Goal: Transaction & Acquisition: Purchase product/service

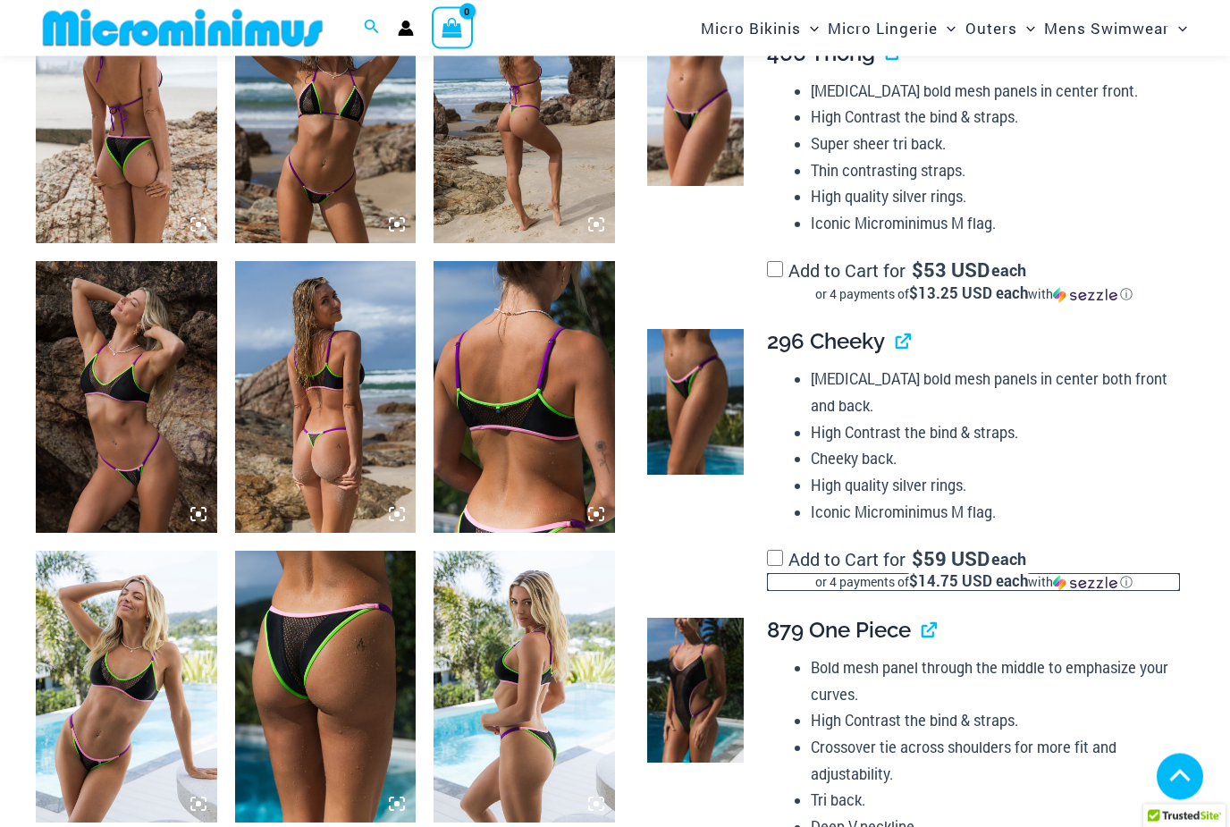
click at [0, 0] on div "ⓘ" at bounding box center [0, 0] width 0 height 0
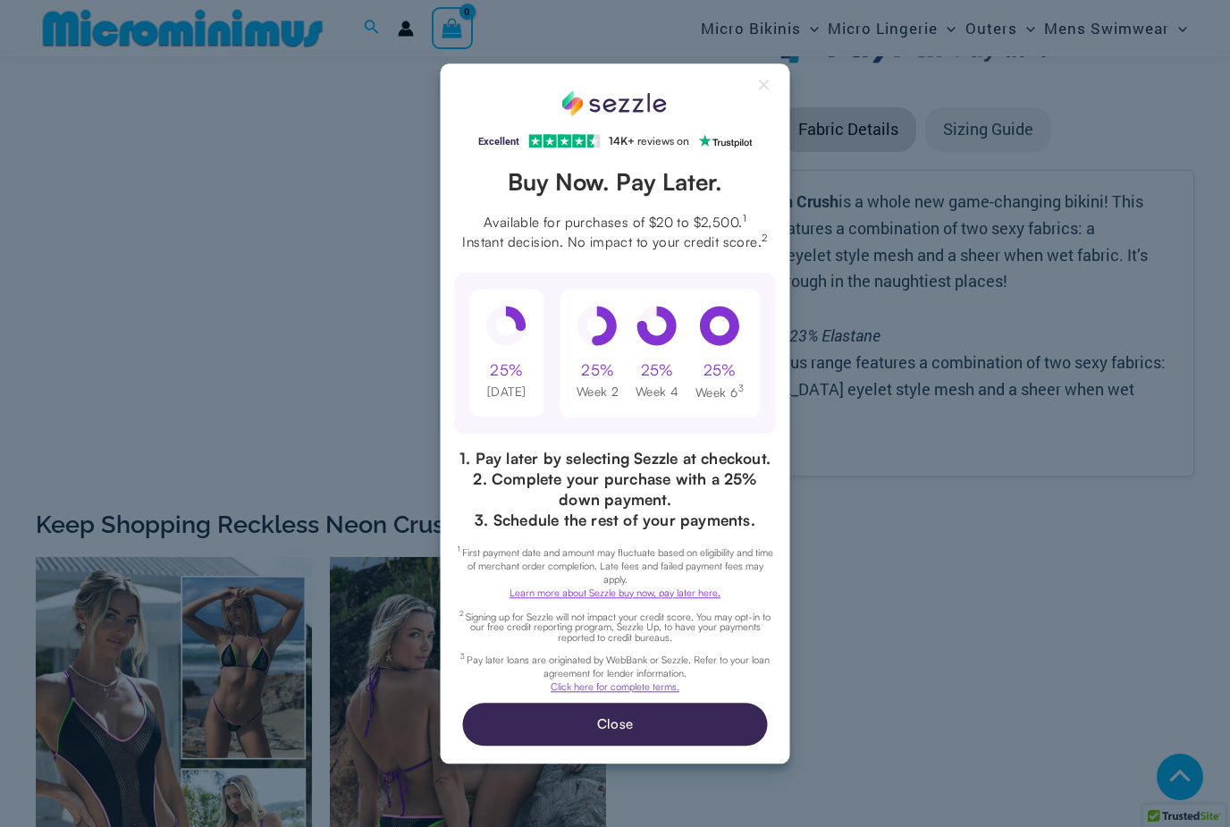
click at [769, 99] on button "Close Sezzle Modal" at bounding box center [764, 88] width 21 height 21
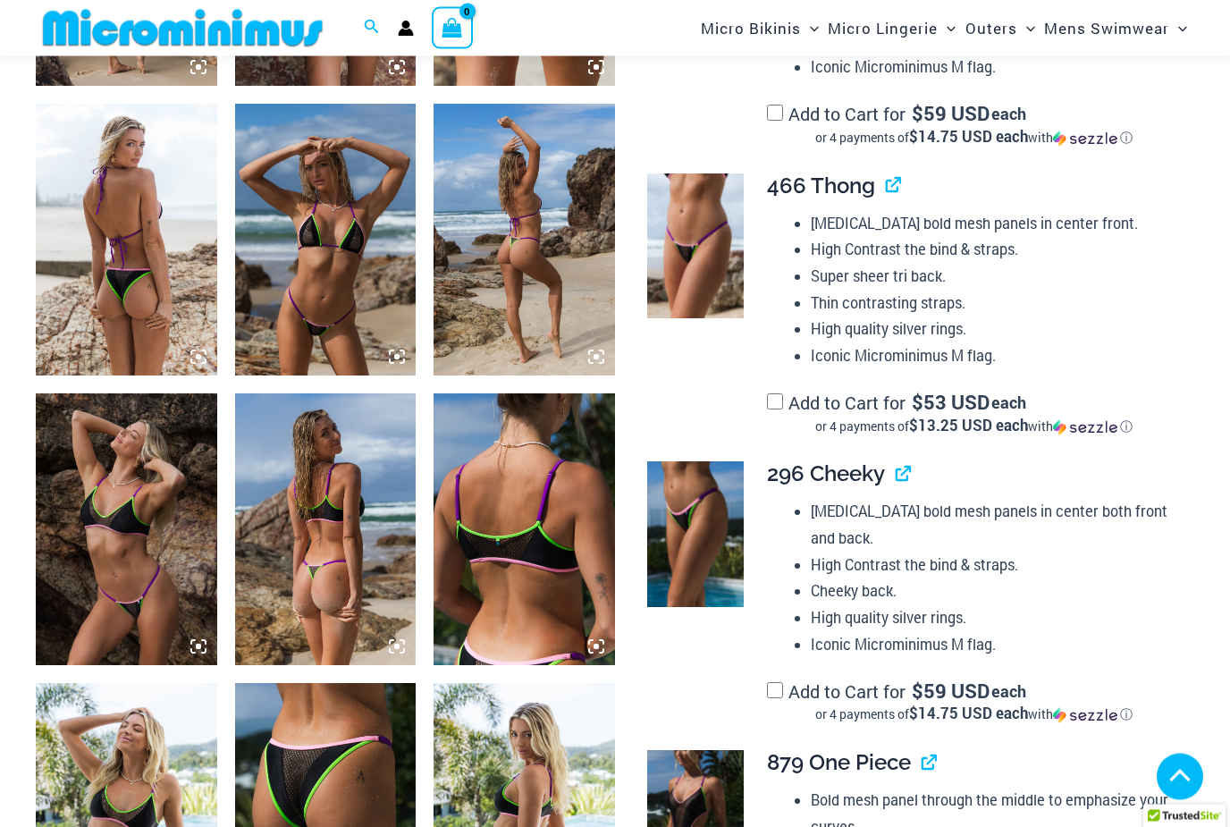
scroll to position [1235, 0]
click at [156, 311] on img at bounding box center [126, 240] width 181 height 272
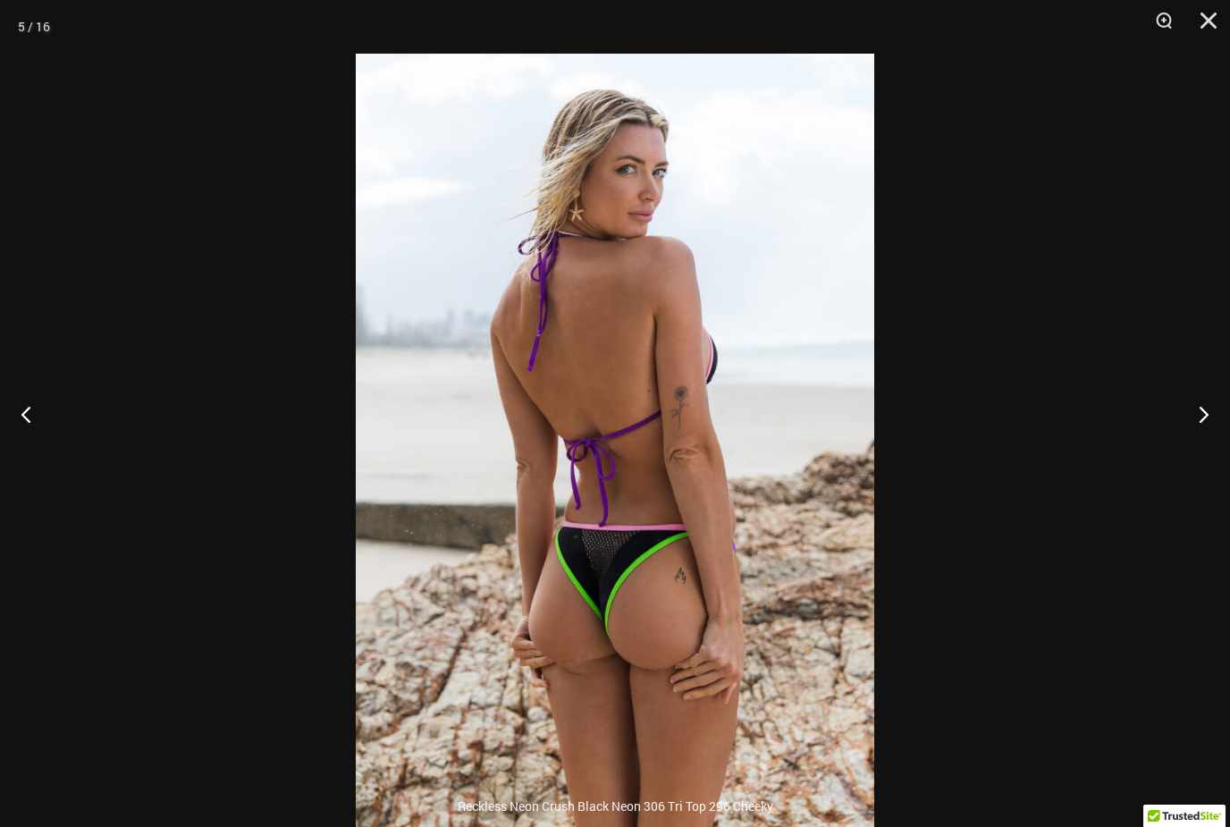
click at [1197, 458] on button "Next" at bounding box center [1196, 413] width 67 height 89
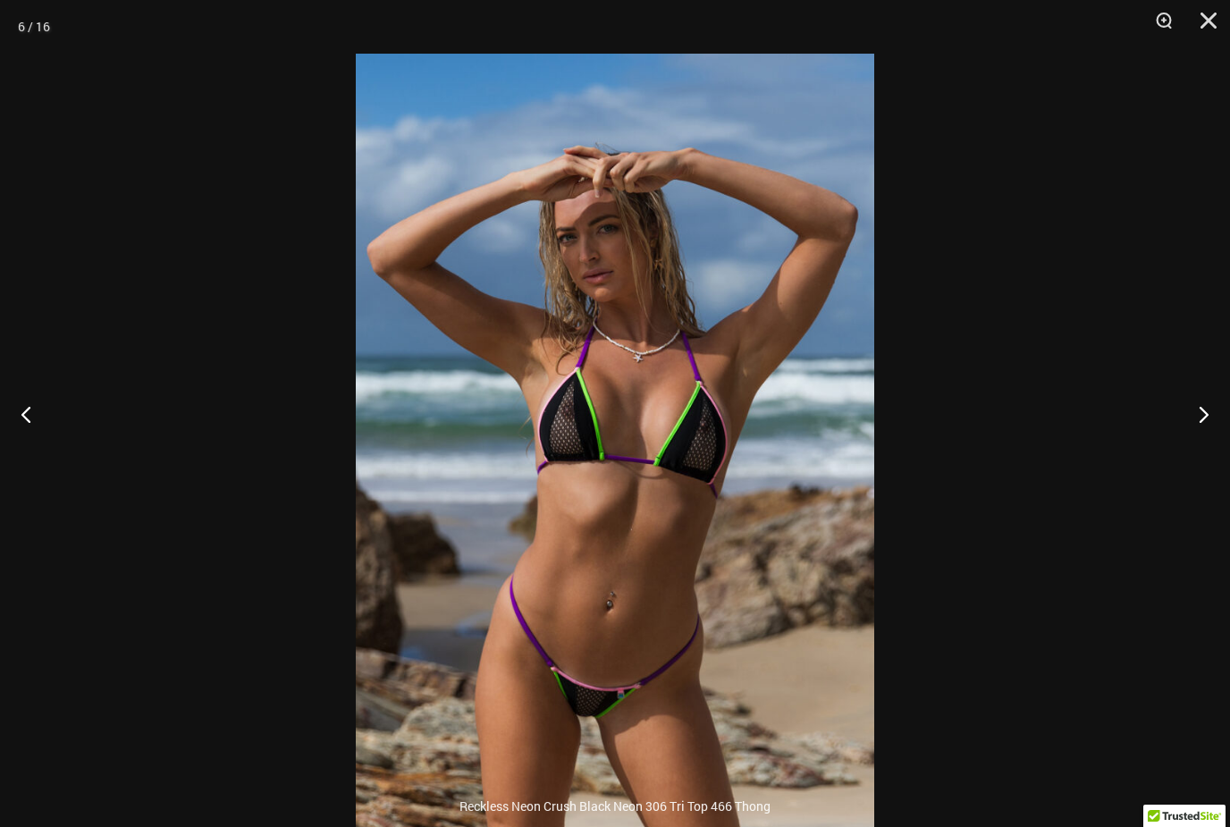
click at [1217, 445] on button "Next" at bounding box center [1196, 413] width 67 height 89
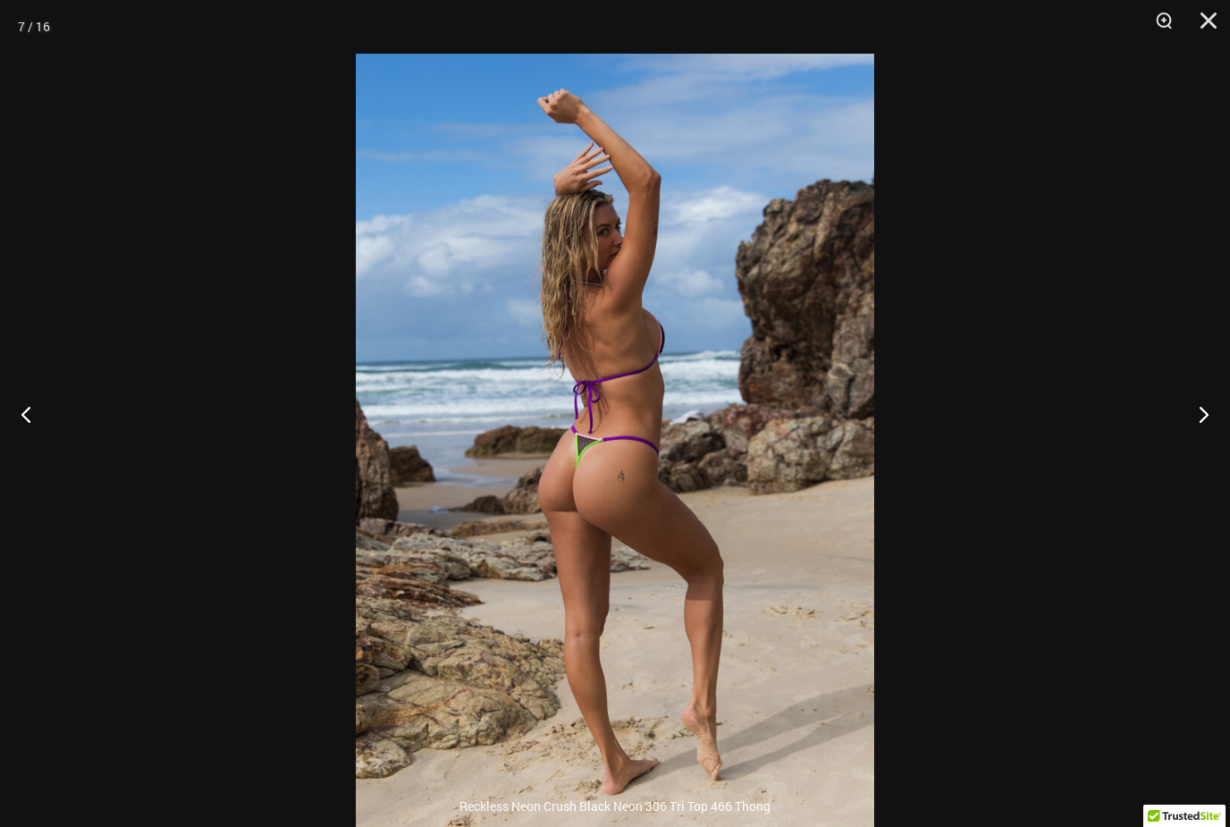
click at [1229, 445] on button "Next" at bounding box center [1196, 413] width 67 height 89
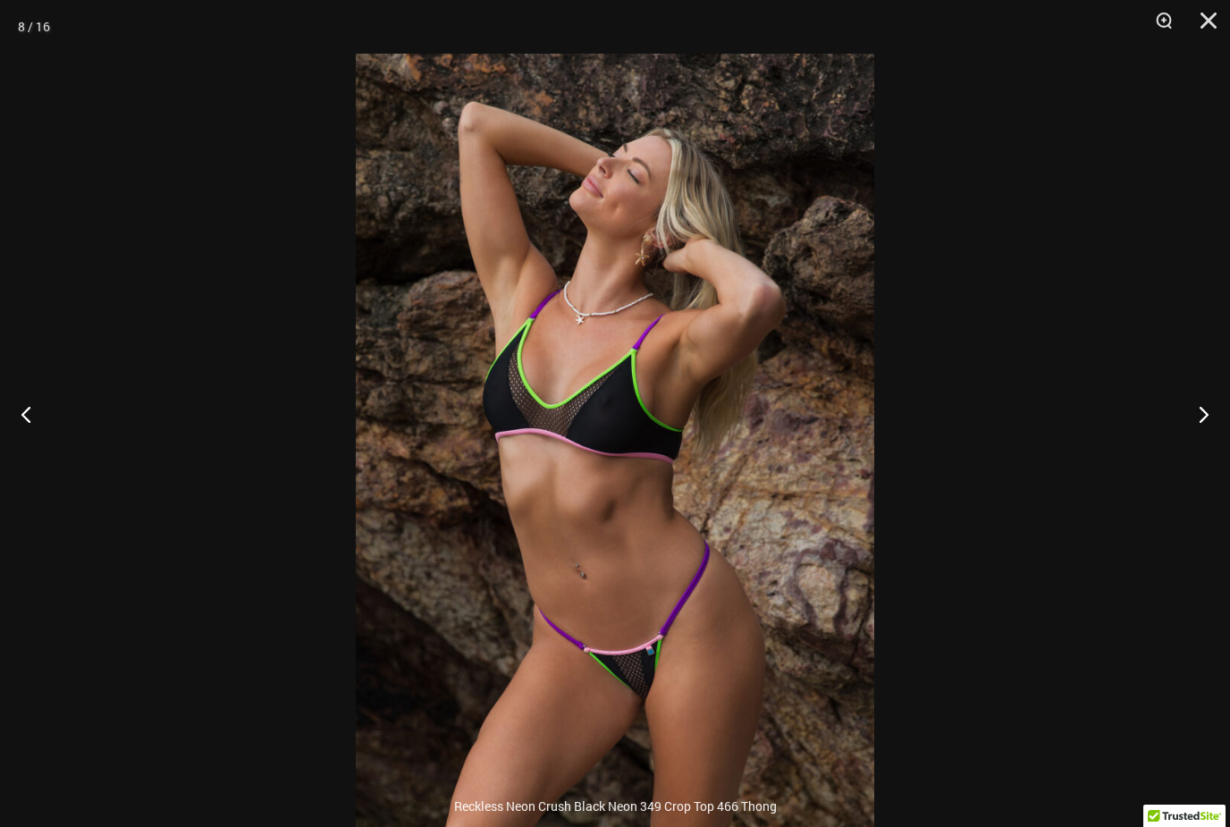
click at [1214, 449] on button "Next" at bounding box center [1196, 413] width 67 height 89
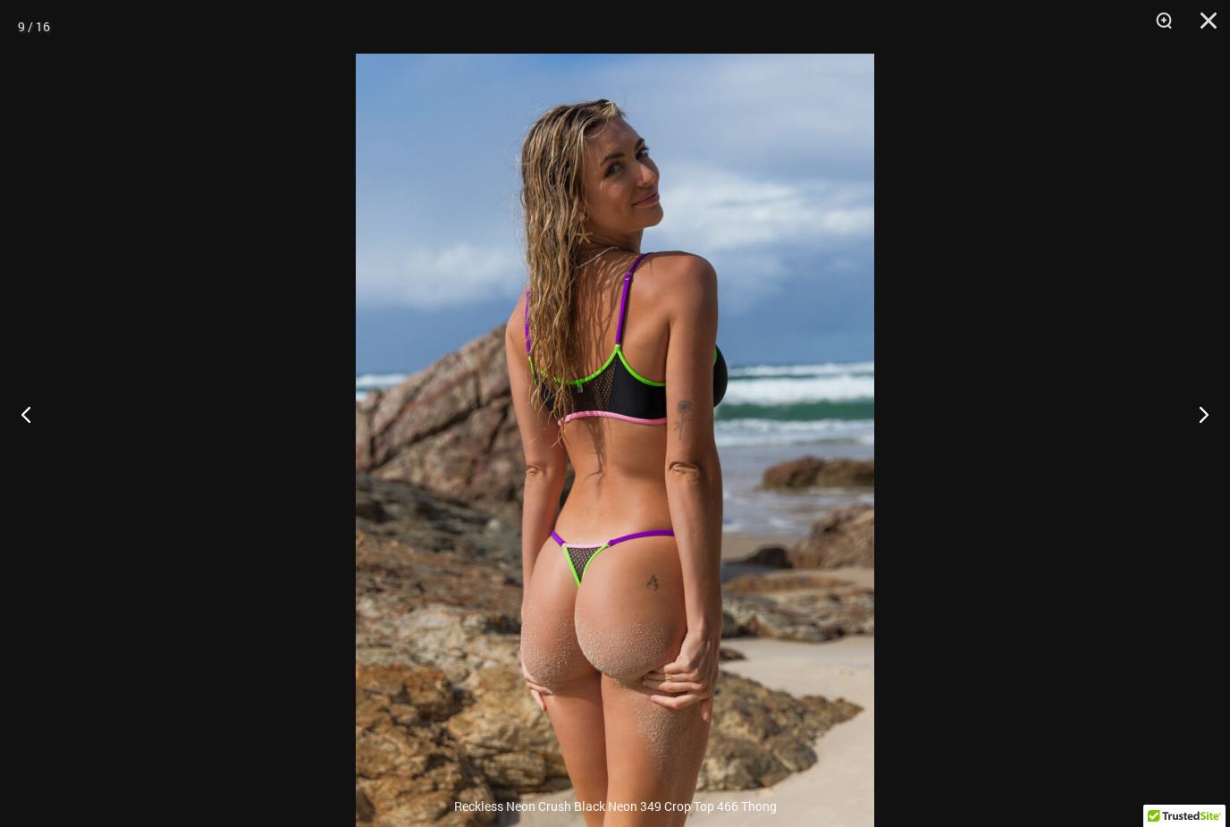
click at [1216, 448] on button "Next" at bounding box center [1196, 413] width 67 height 89
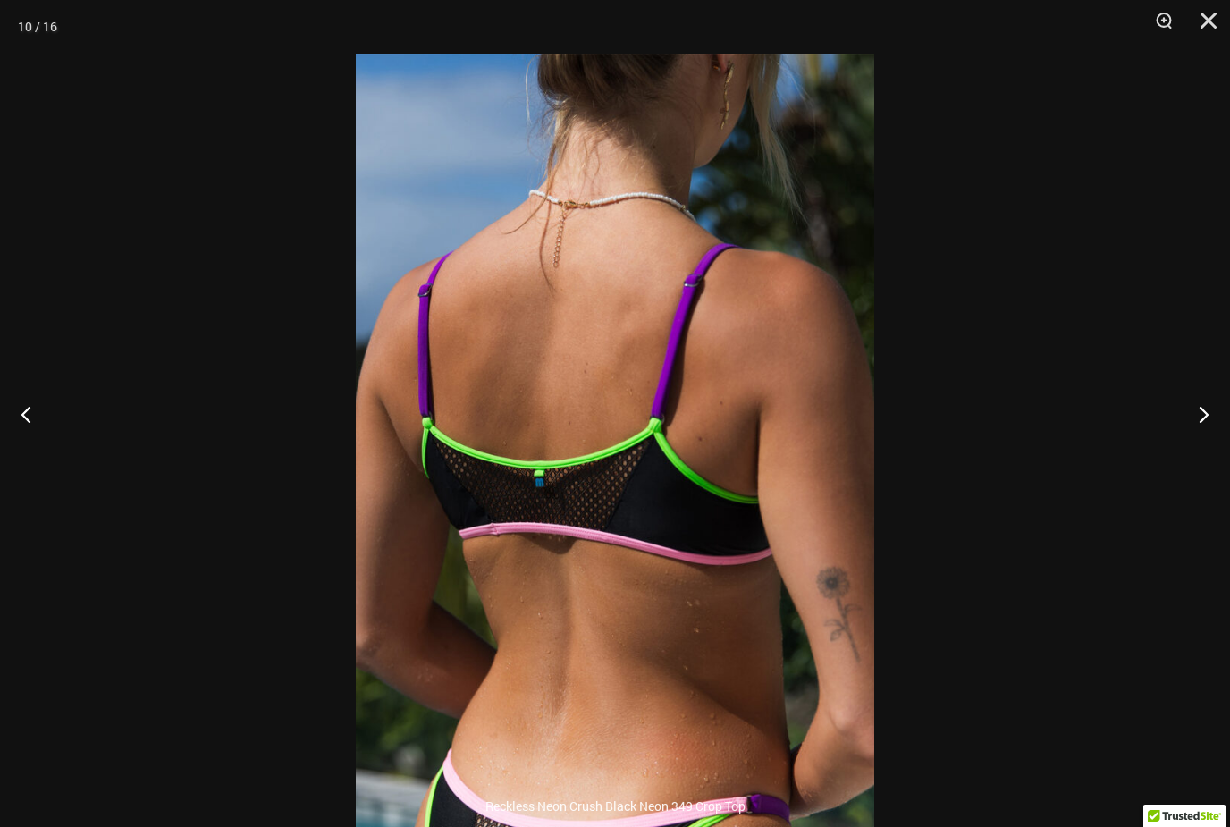
click at [1199, 444] on button "Next" at bounding box center [1196, 413] width 67 height 89
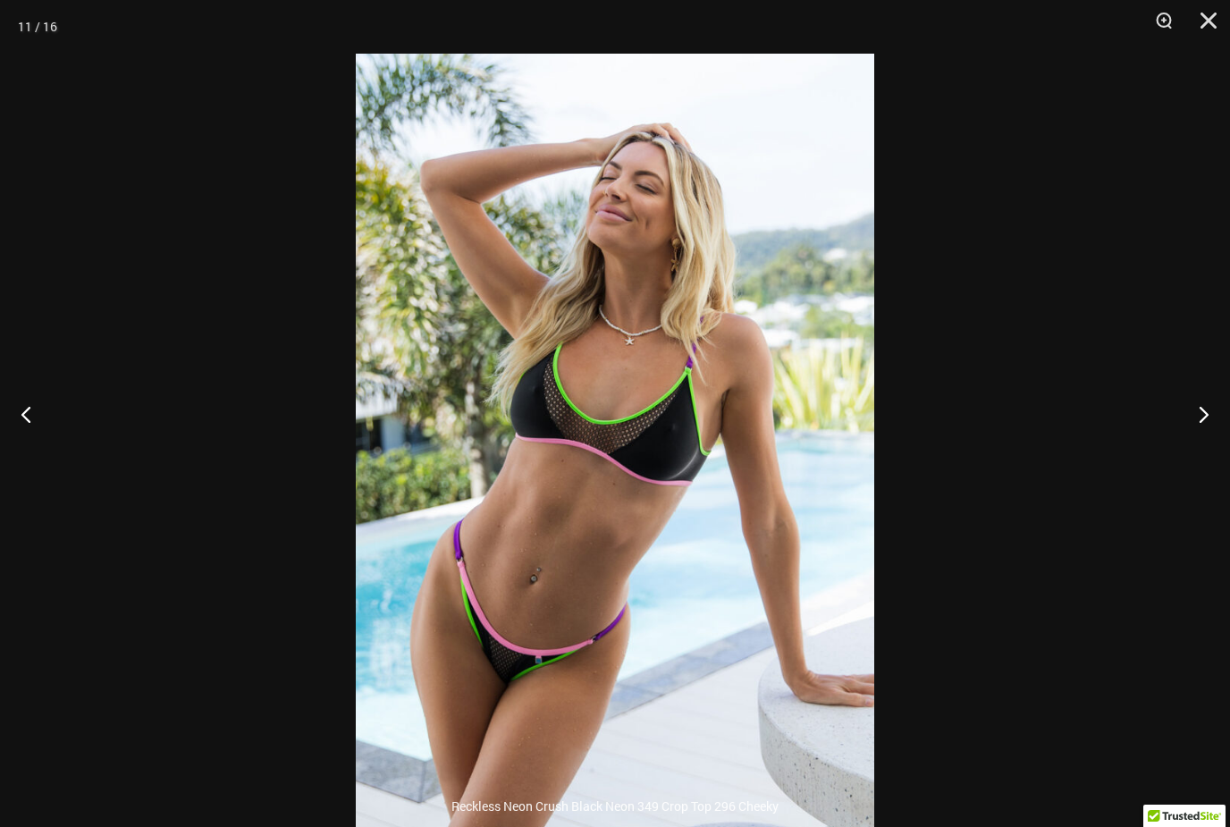
click at [1215, 31] on button "Close" at bounding box center [1202, 27] width 45 height 54
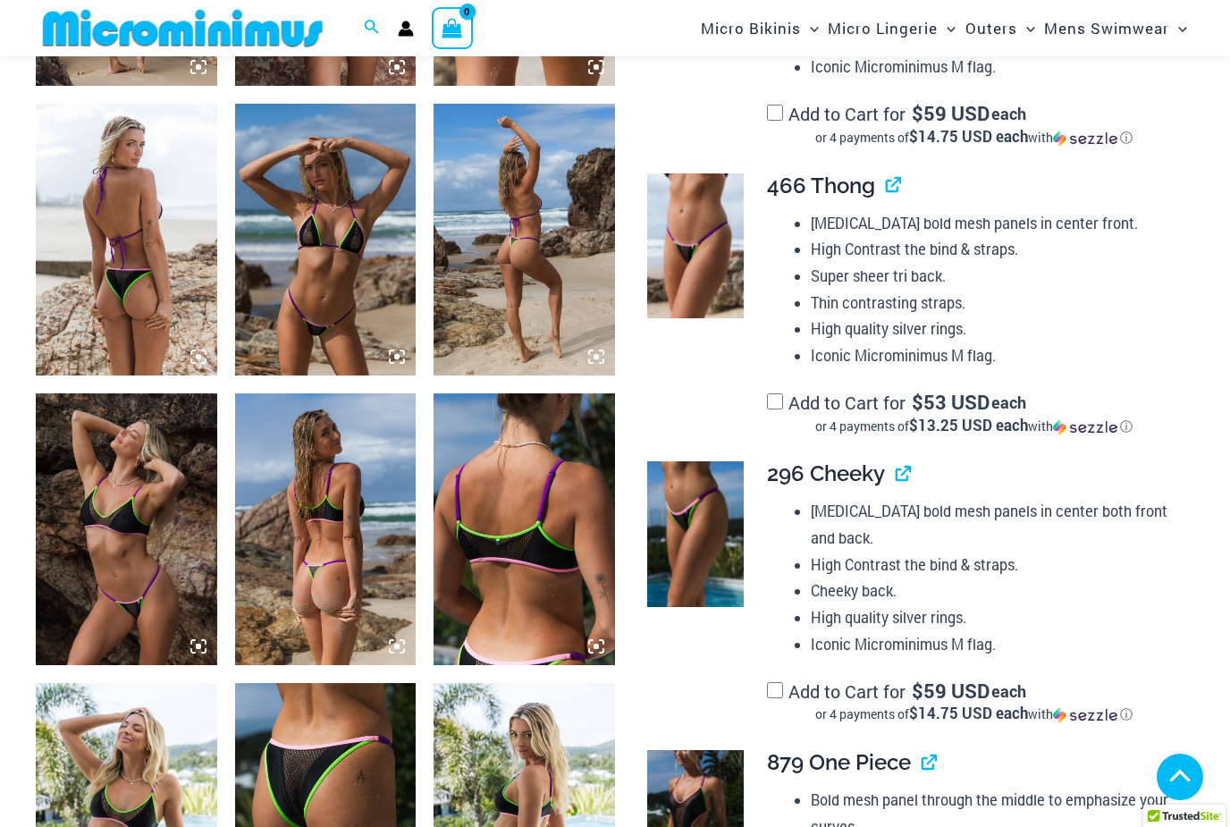
scroll to position [1292, 0]
